Goal: Transaction & Acquisition: Subscribe to service/newsletter

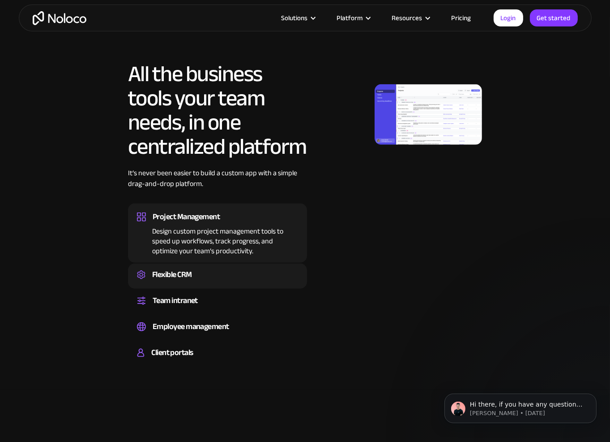
click at [197, 274] on div "Flexible CRM" at bounding box center [217, 274] width 161 height 13
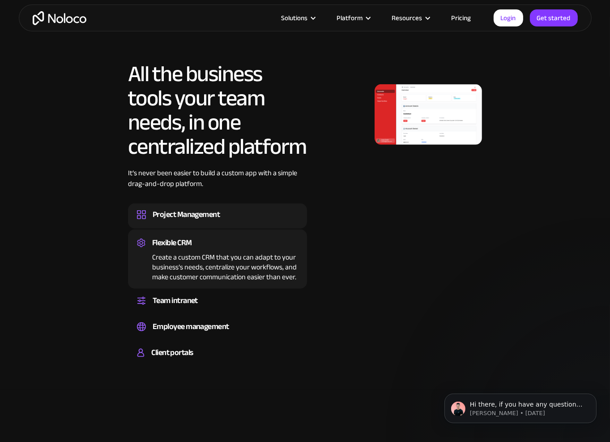
click at [255, 213] on div "Project Management" at bounding box center [217, 214] width 161 height 13
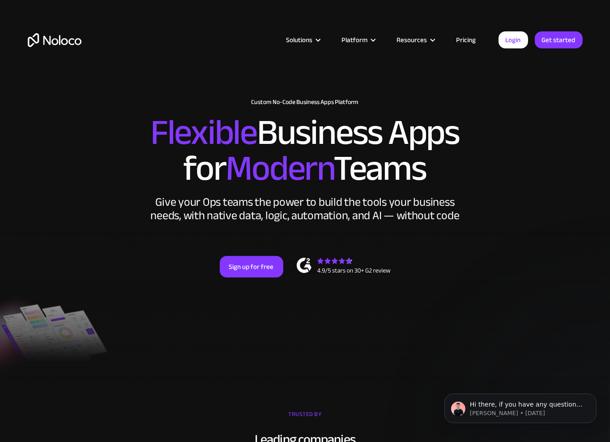
click at [468, 38] on link "Pricing" at bounding box center [467, 40] width 42 height 12
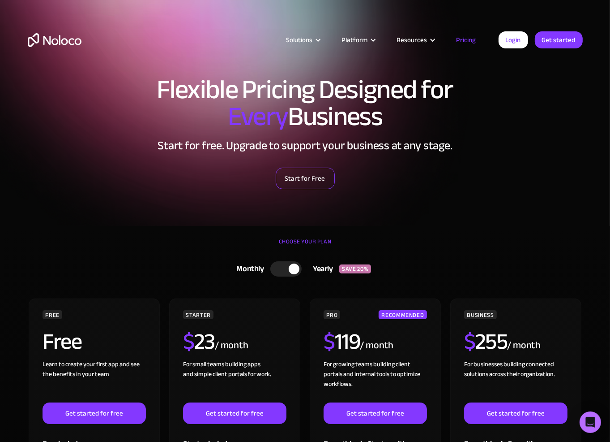
click at [309, 181] on link "Start for Free" at bounding box center [305, 177] width 59 height 21
